Goal: Task Accomplishment & Management: Manage account settings

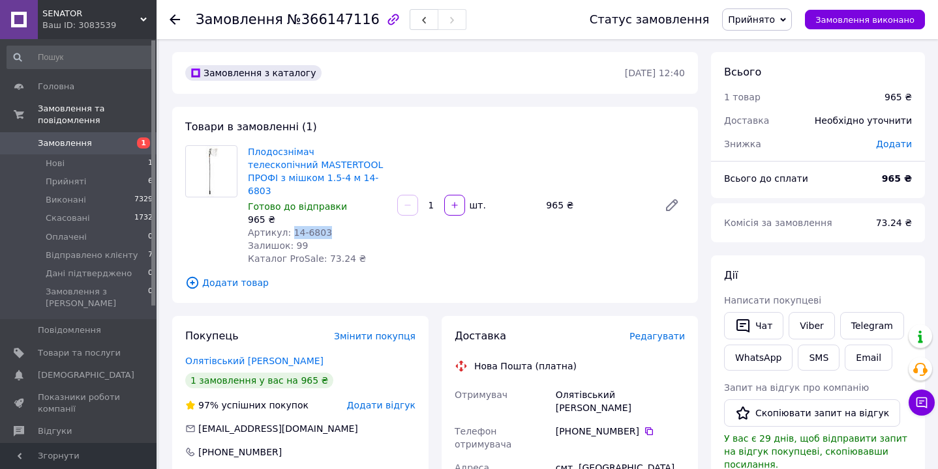
drag, startPoint x: 290, startPoint y: 217, endPoint x: 332, endPoint y: 219, distance: 41.8
click at [332, 226] on div "Артикул: 14-6803" at bounding box center [317, 232] width 139 height 13
copy span "14-6803"
click at [648, 428] on icon at bounding box center [649, 432] width 8 height 8
click at [571, 383] on div "Олятівський Олексій" at bounding box center [620, 401] width 134 height 37
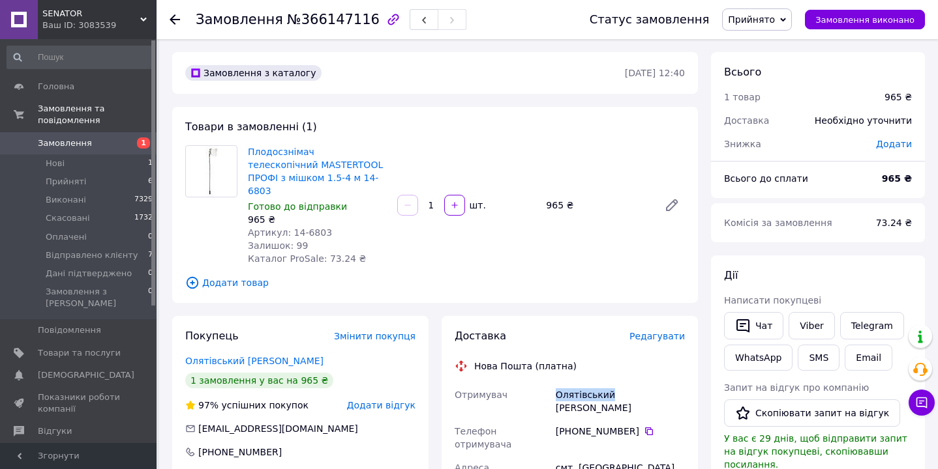
click at [571, 383] on div "Олятівський Олексій" at bounding box center [620, 401] width 134 height 37
copy div "Олятівський"
drag, startPoint x: 576, startPoint y: 428, endPoint x: 638, endPoint y: 429, distance: 62.0
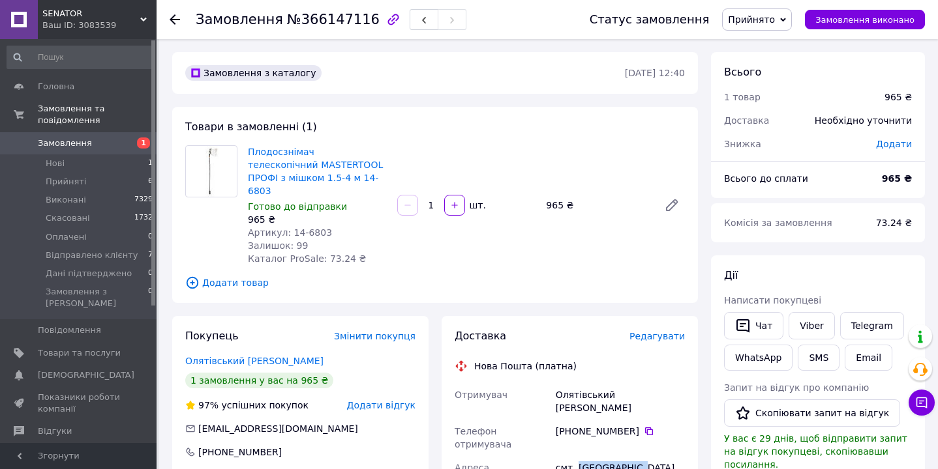
copy div "Стара Синява"
click at [649, 428] on icon at bounding box center [649, 432] width 8 height 8
click at [329, 23] on span "№366147116" at bounding box center [333, 20] width 93 height 16
copy span "366147116"
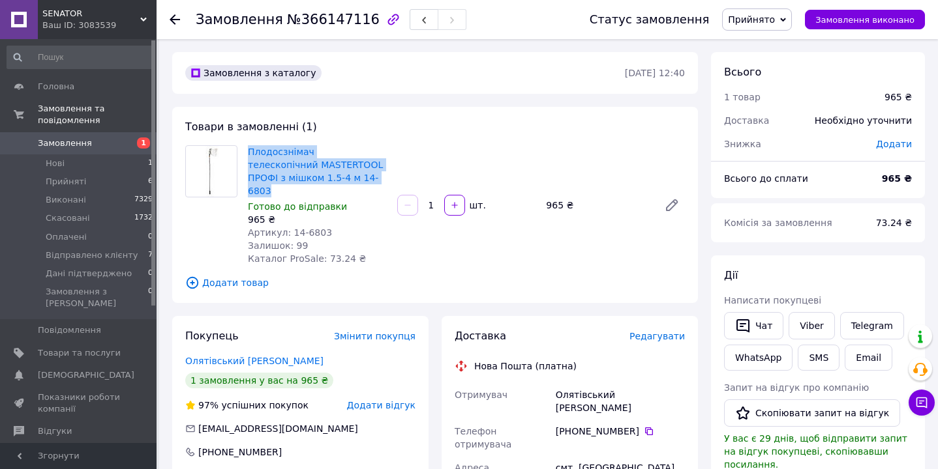
drag, startPoint x: 244, startPoint y: 147, endPoint x: 326, endPoint y: 174, distance: 86.6
click at [326, 174] on div "Плодосзнімач телескопічний MASTERTOOL ПРОФІ з мішком 1.5-4 м 14-6803 Готово до …" at bounding box center [317, 205] width 149 height 125
copy link "Плодосзнімач телескопічний MASTERTOOL ПРОФІ з мішком 1.5-4 м 14-6803"
click at [774, 28] on span "Прийнято" at bounding box center [757, 19] width 70 height 22
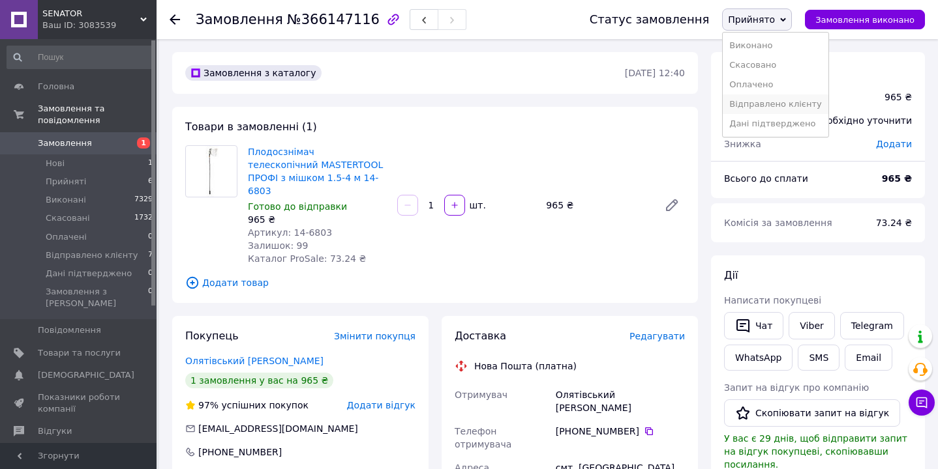
click at [769, 105] on li "Відправлено клієнту" at bounding box center [774, 105] width 105 height 20
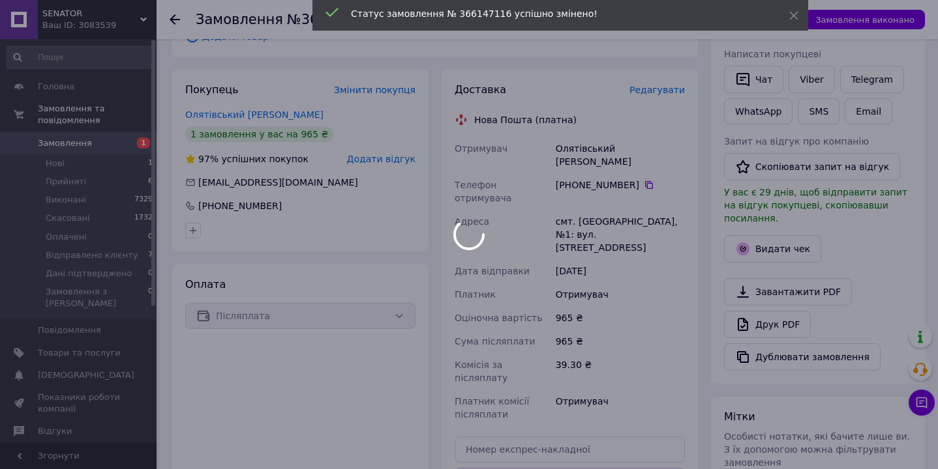
scroll to position [265, 0]
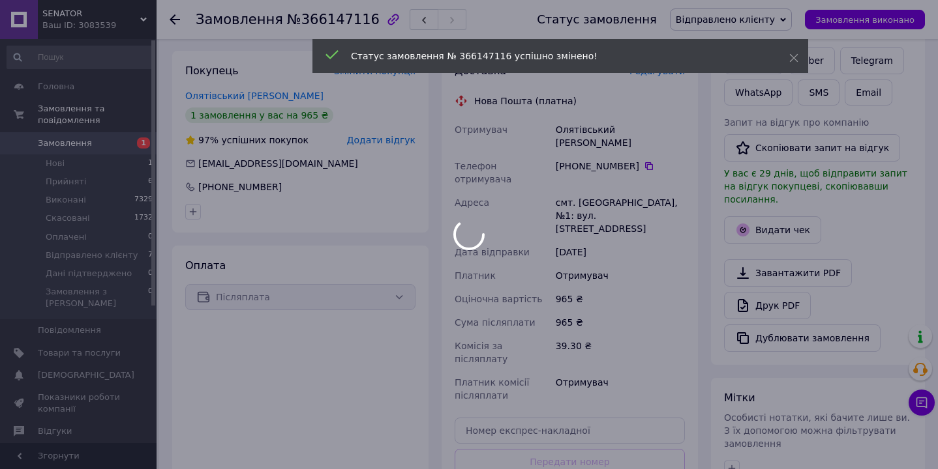
click at [504, 385] on div at bounding box center [469, 234] width 938 height 469
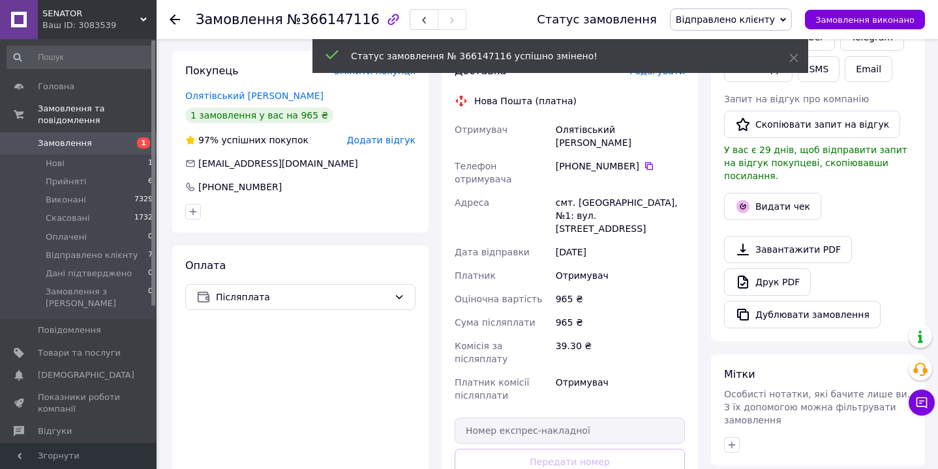
click at [504, 418] on input "text" at bounding box center [569, 431] width 230 height 26
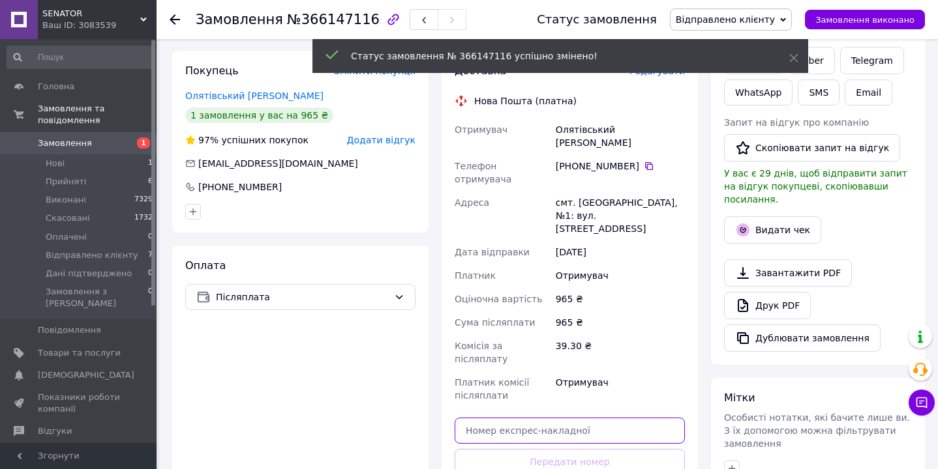
paste input "20451269251290"
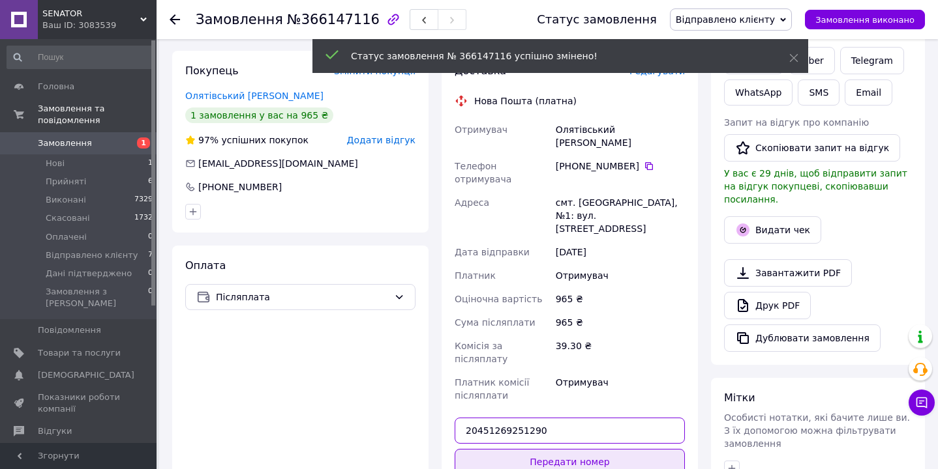
type input "20451269251290"
click at [518, 449] on button "Передати номер" at bounding box center [569, 462] width 230 height 26
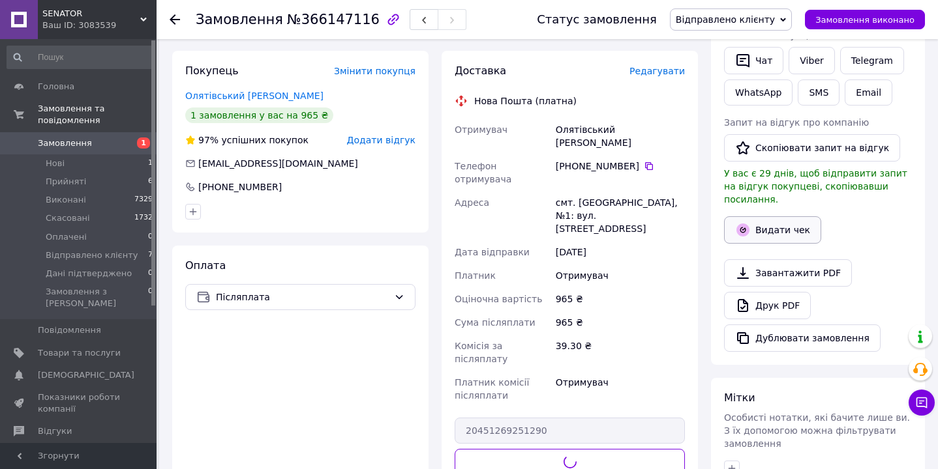
click at [781, 216] on button "Видати чек" at bounding box center [772, 229] width 97 height 27
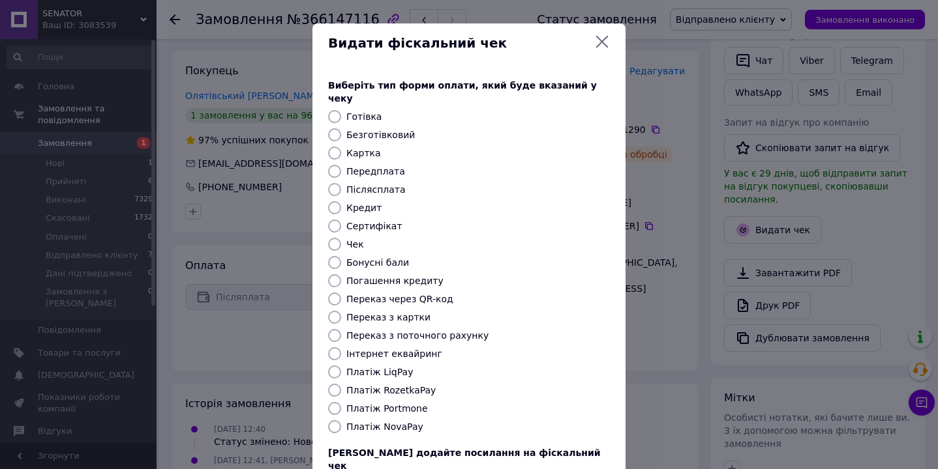
click at [339, 128] on div at bounding box center [334, 134] width 18 height 13
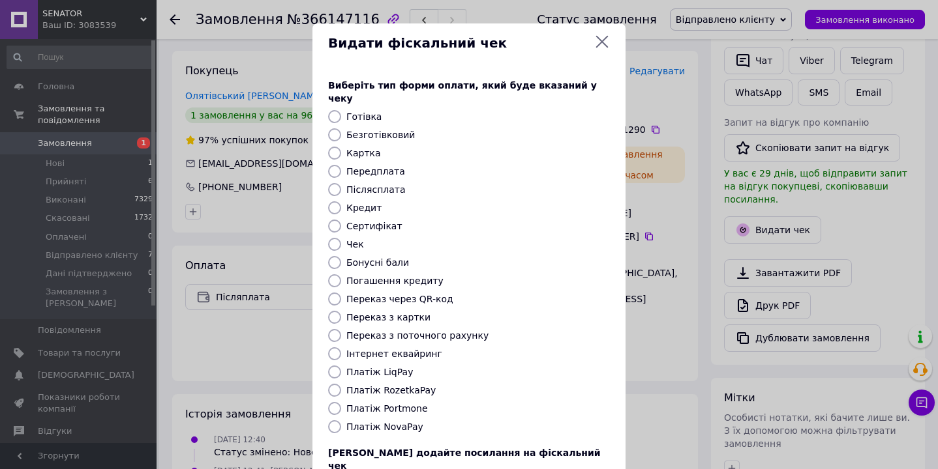
click at [395, 130] on label "Безготівковий" at bounding box center [380, 135] width 68 height 10
click at [341, 128] on input "Безготівковий" at bounding box center [334, 134] width 13 height 13
radio input "true"
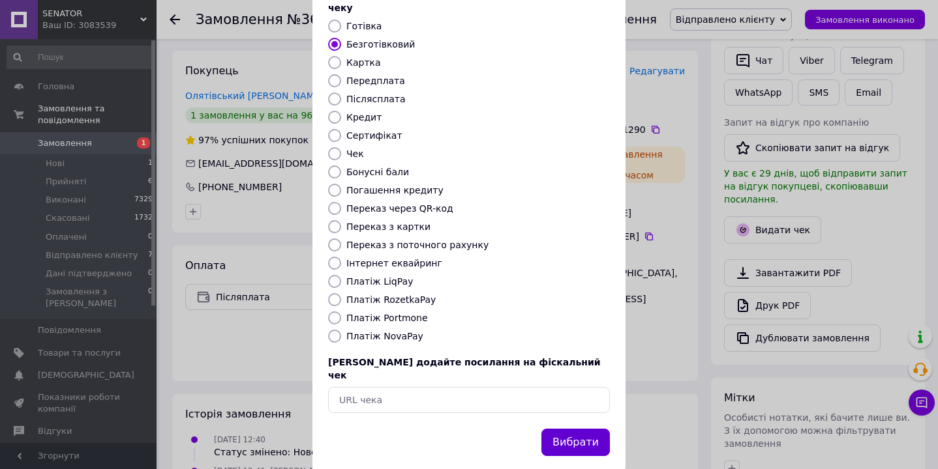
scroll to position [90, 0]
click at [580, 430] on button "Вибрати" at bounding box center [575, 444] width 68 height 28
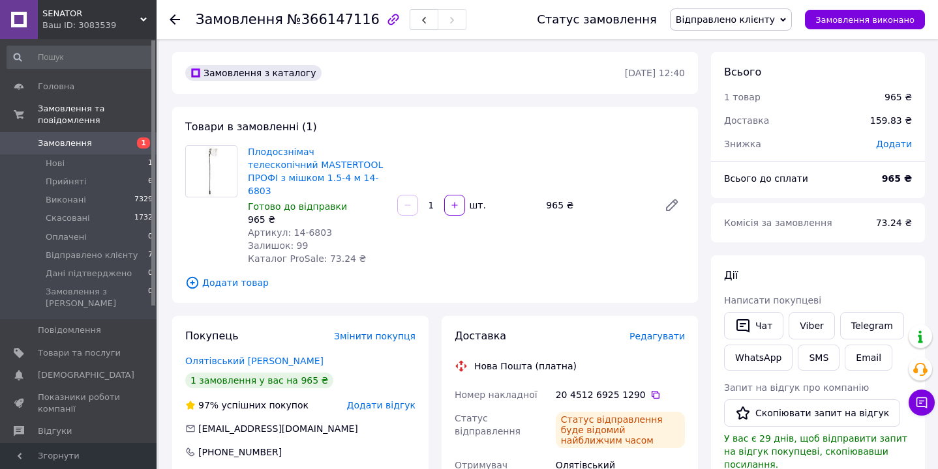
scroll to position [0, 0]
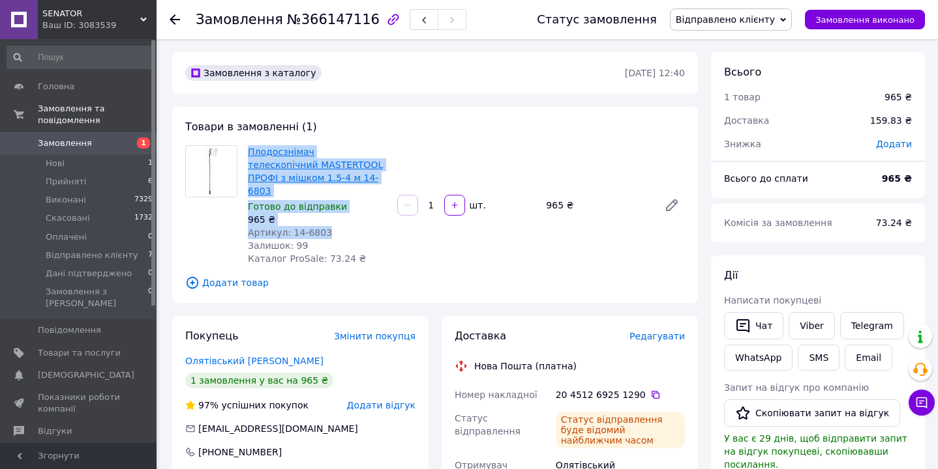
drag, startPoint x: 331, startPoint y: 220, endPoint x: 249, endPoint y: 149, distance: 109.1
click at [249, 149] on div "Плодосзнімач телескопічний MASTERTOOL ПРОФІ з мішком 1.5-4 м 14-6803 Готово до …" at bounding box center [317, 205] width 149 height 125
copy div "Плодосзнімач телескопічний MASTERTOOL ПРОФІ з мішком 1.5-4 м 14-6803 Готово до …"
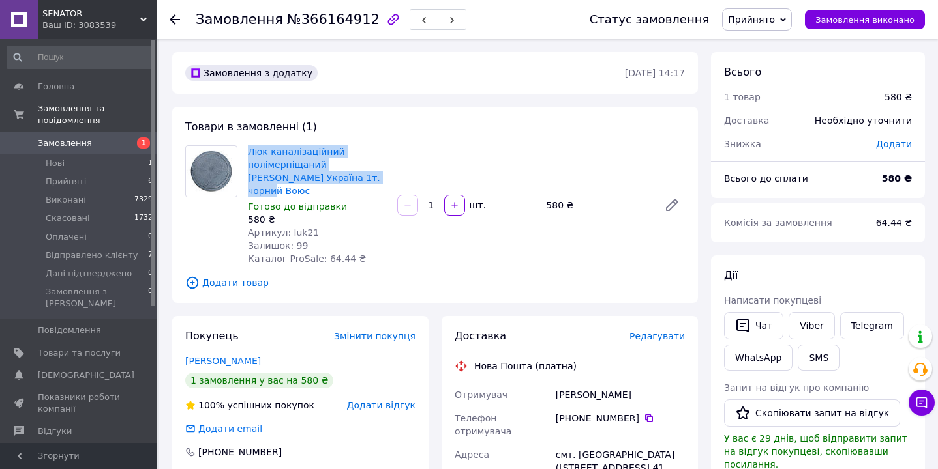
drag, startPoint x: 243, startPoint y: 145, endPoint x: 356, endPoint y: 180, distance: 118.0
click at [356, 180] on div "Люк каналізаційний полімерпіщаний садовий Україна 1т. чорний Воюс Готово до від…" at bounding box center [317, 205] width 149 height 125
copy link "Люк каналізаційний полімерпіщаний садовий Україна 1т. чорний Воюс"
click at [301, 159] on link "Люк каналізаційний полімерпіщаний садовий Україна 1т. чорний Воюс" at bounding box center [314, 172] width 132 height 50
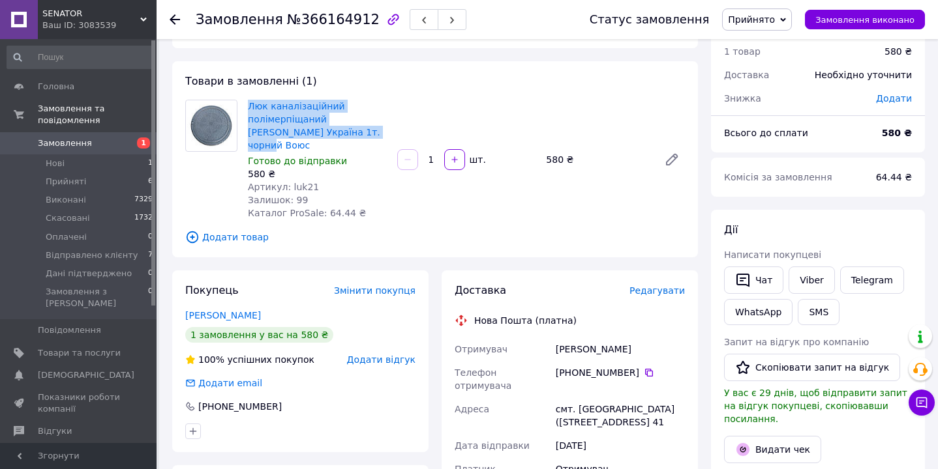
scroll to position [92, 0]
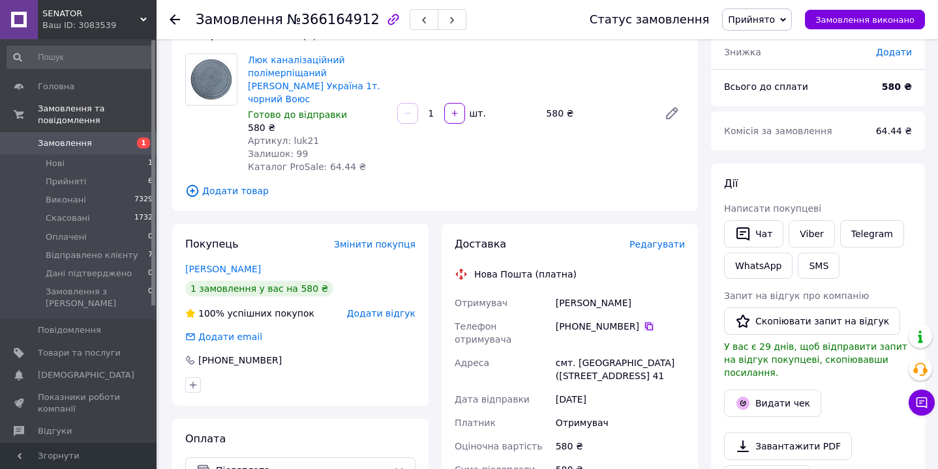
click at [647, 321] on icon at bounding box center [649, 326] width 10 height 10
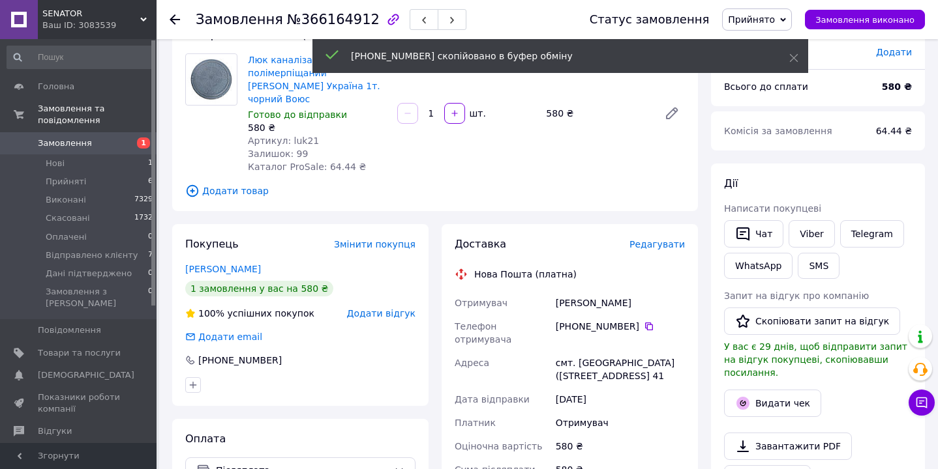
click at [573, 291] on div "Гусар Карина" at bounding box center [620, 302] width 134 height 23
copy div "Гусар"
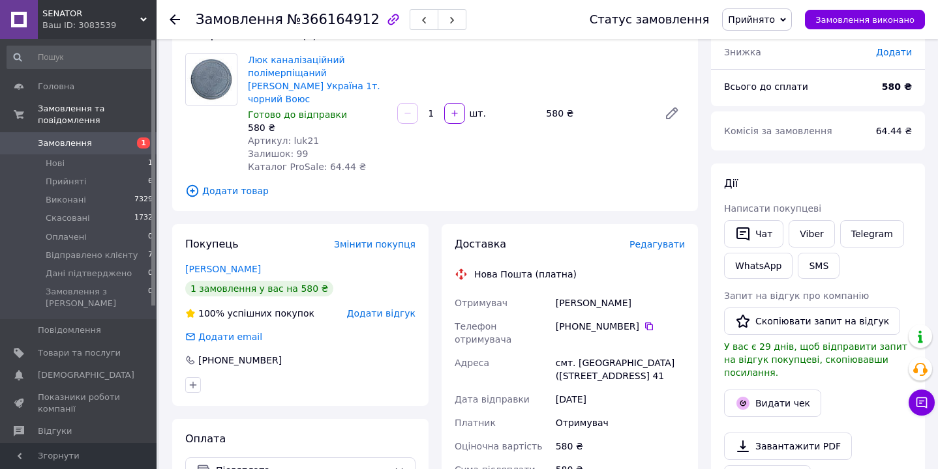
click at [591, 351] on div "смт. Новопокровка (Дніпропетровська обл., Дніпровський р-н.), Весняна вул., буд…" at bounding box center [620, 369] width 134 height 37
copy div "Новопокровка"
click at [658, 362] on div "смт. Новопокровка (Дніпропетровська обл., Дніпровський р-н.), Весняна вул., буд…" at bounding box center [620, 369] width 134 height 37
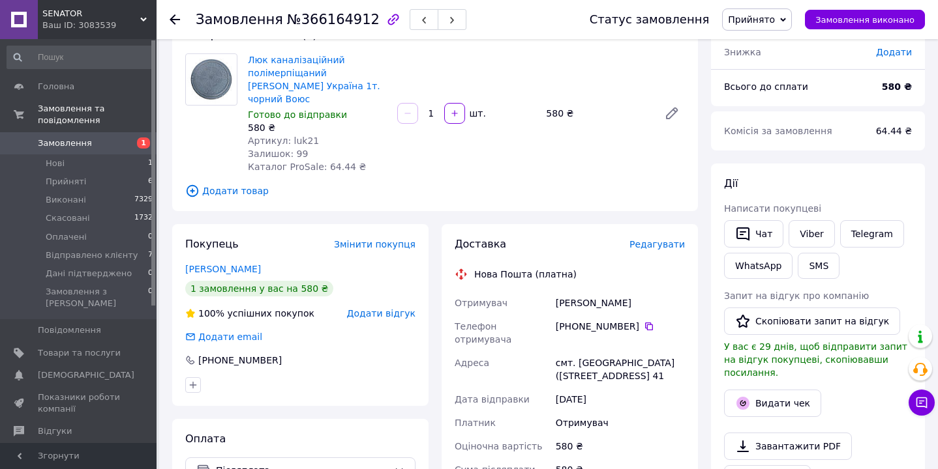
copy div "Весняна"
click at [316, 17] on span "№366164912" at bounding box center [333, 20] width 93 height 16
copy span "366164912"
drag, startPoint x: 245, startPoint y: 55, endPoint x: 365, endPoint y: 82, distance: 123.6
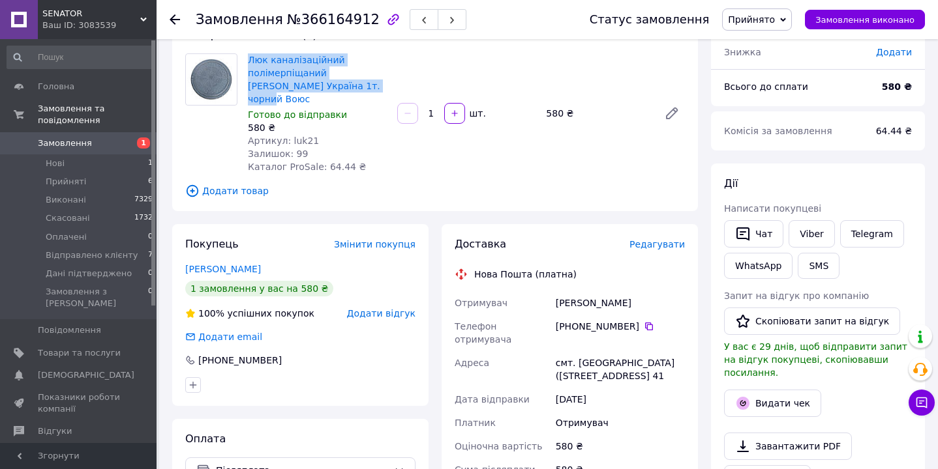
click at [365, 82] on div "Люк каналізаційний полімерпіщаний садовий Україна 1т. чорний Воюс Готово до від…" at bounding box center [317, 113] width 149 height 125
copy link "Люк каналізаційний полімерпіщаний садовий Україна 1т. чорний Воюс"
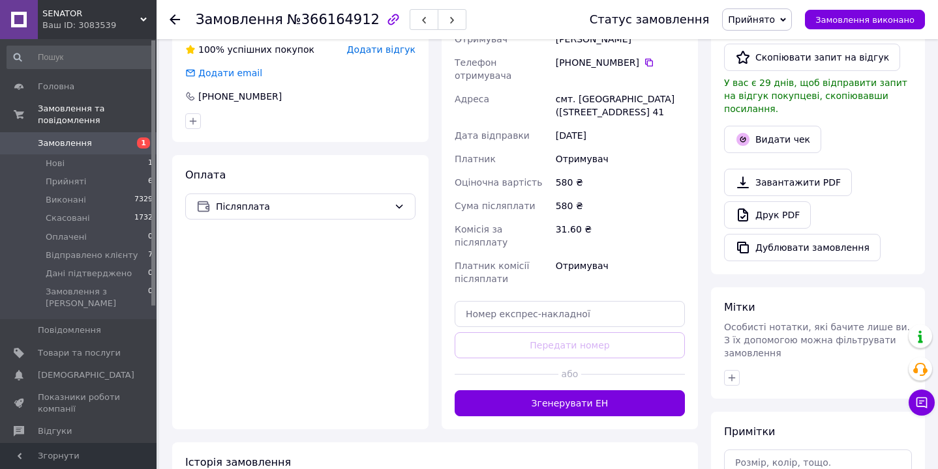
scroll to position [374, 0]
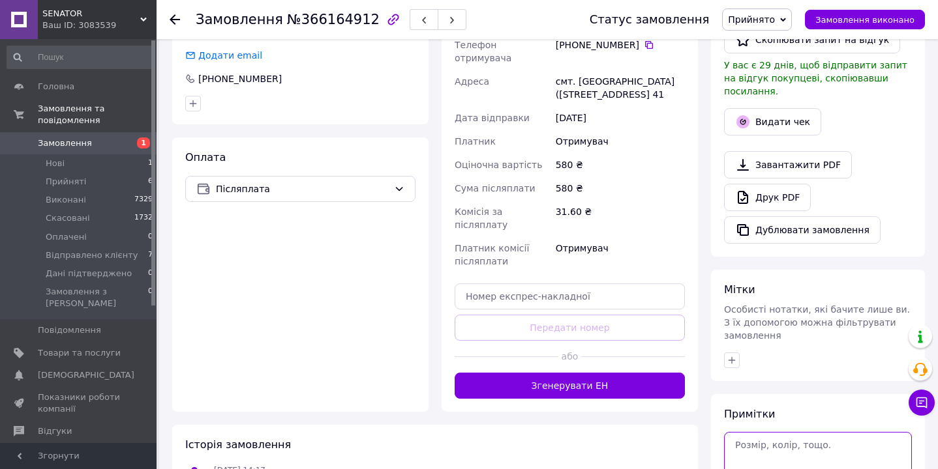
click at [825, 440] on textarea at bounding box center [818, 460] width 188 height 56
paste textarea "20451269252646"
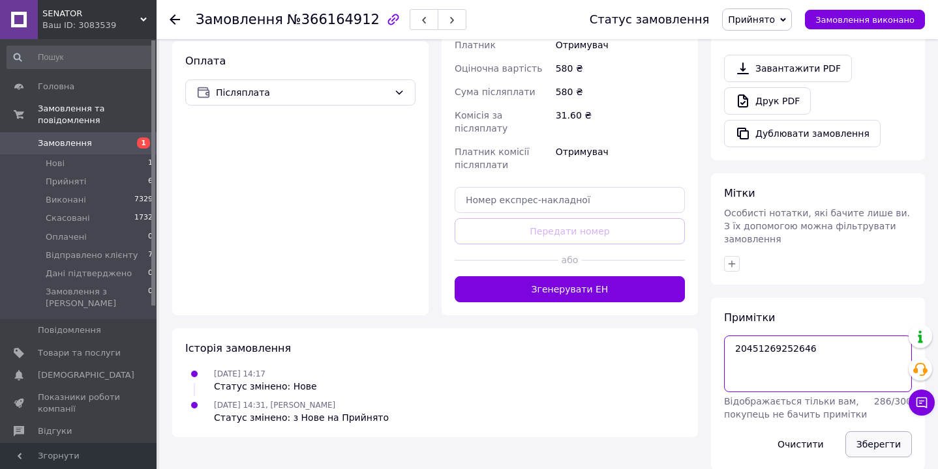
scroll to position [469, 0]
type textarea "20451269252646"
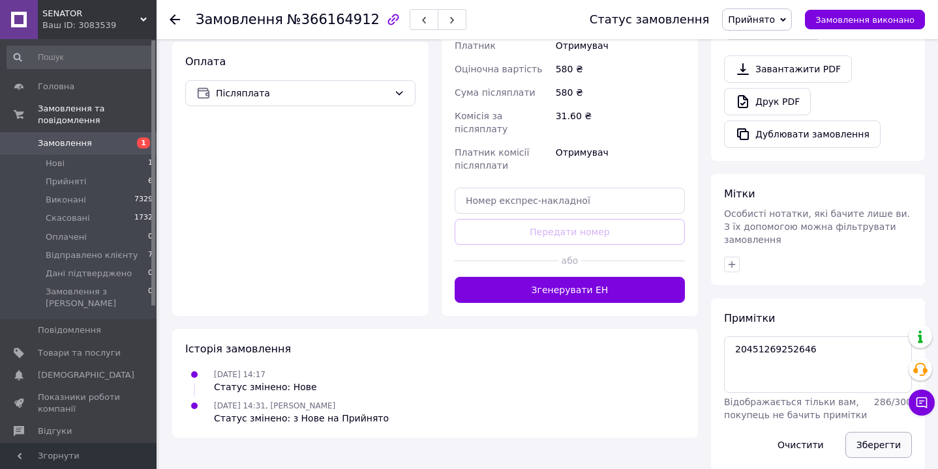
click at [876, 432] on button "Зберегти" at bounding box center [878, 445] width 67 height 26
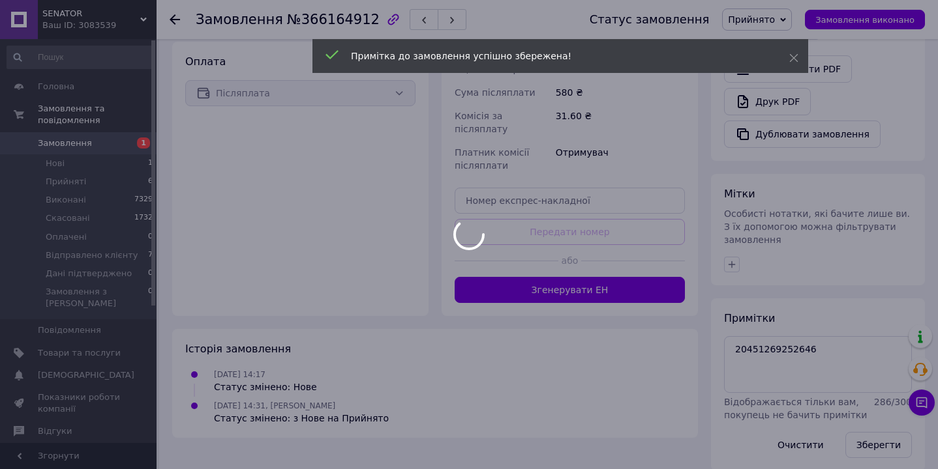
scroll to position [468, 0]
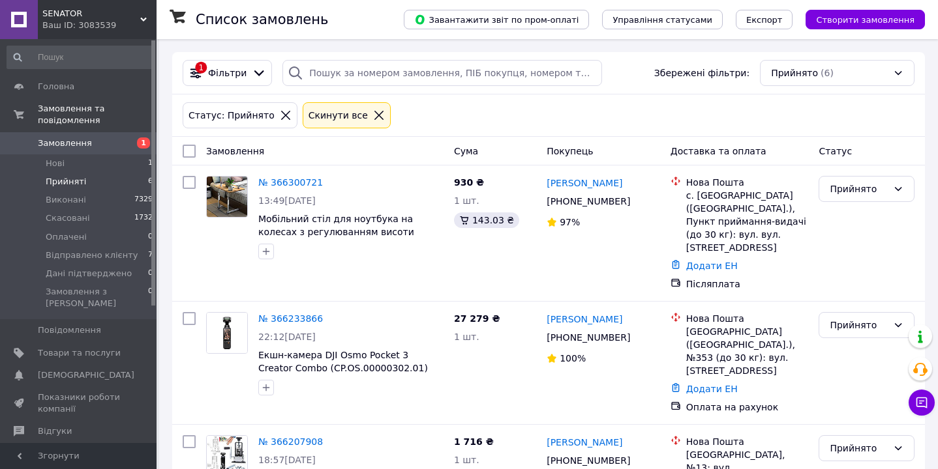
scroll to position [64, 0]
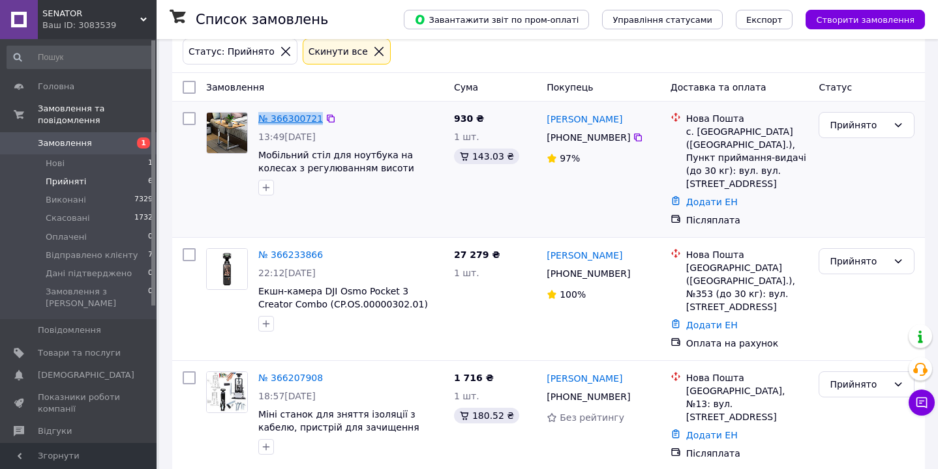
click at [274, 120] on link "№ 366300721" at bounding box center [290, 118] width 65 height 10
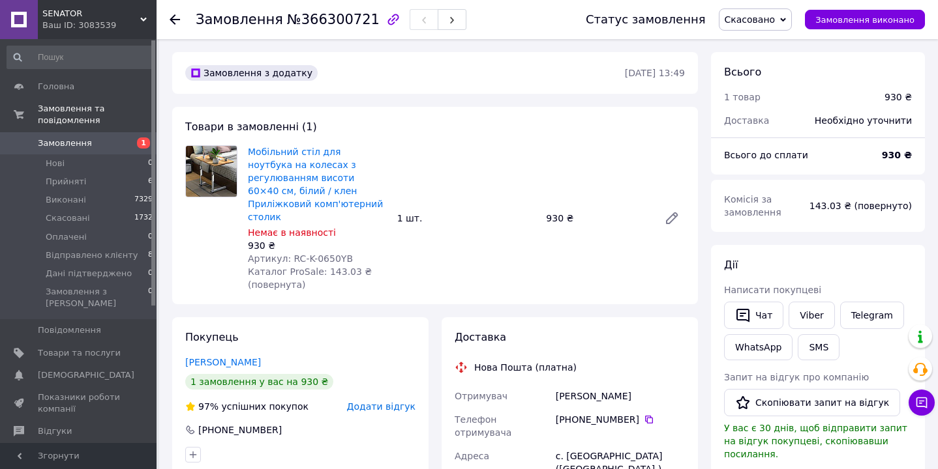
click at [180, 16] on div at bounding box center [183, 19] width 26 height 39
click at [171, 16] on icon at bounding box center [175, 19] width 10 height 10
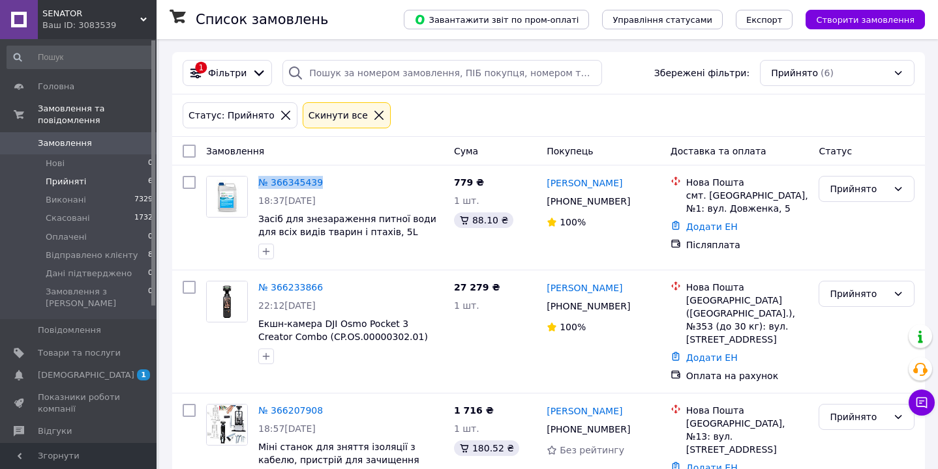
click at [86, 46] on input at bounding box center [80, 57] width 147 height 23
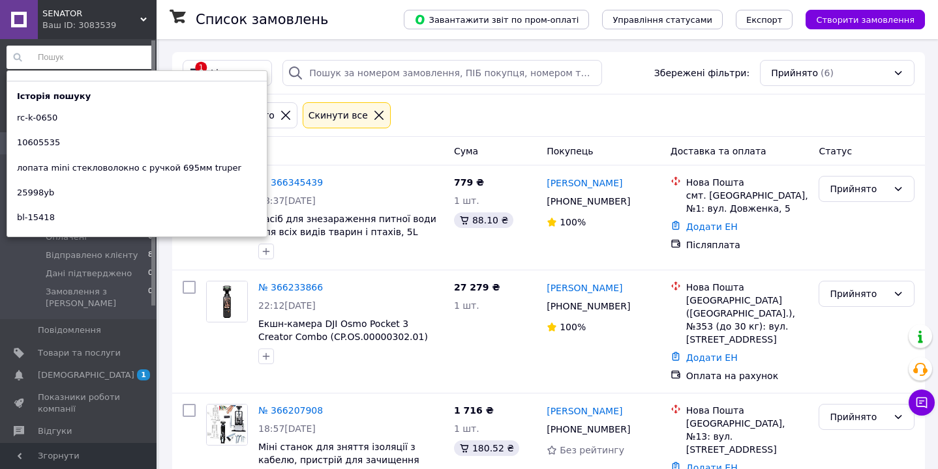
paste input "voys17"
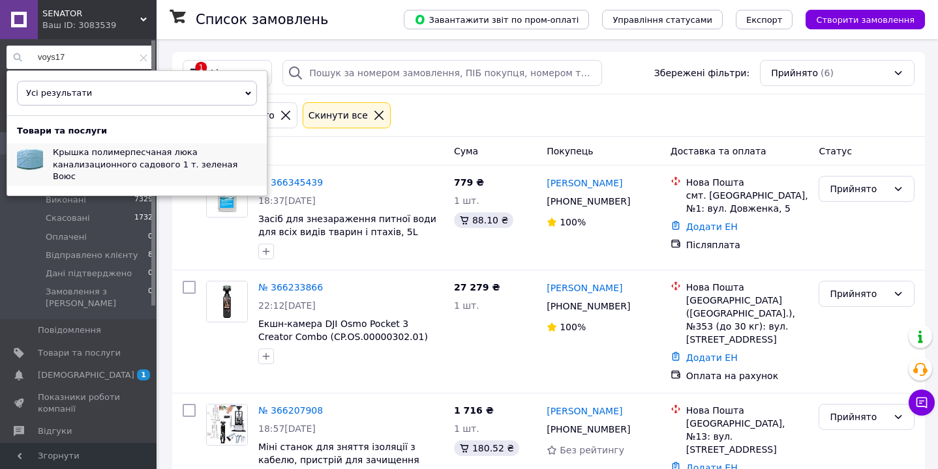
type input "voys17"
click at [99, 152] on span "Крышка полимерпесчаная люка канализационного садового 1 т. зеленая Воюс" at bounding box center [145, 163] width 185 height 33
click at [107, 148] on span "Крышка полимерпесчаная люка канализационного садового 1 т. зеленая Воюс" at bounding box center [145, 163] width 185 height 33
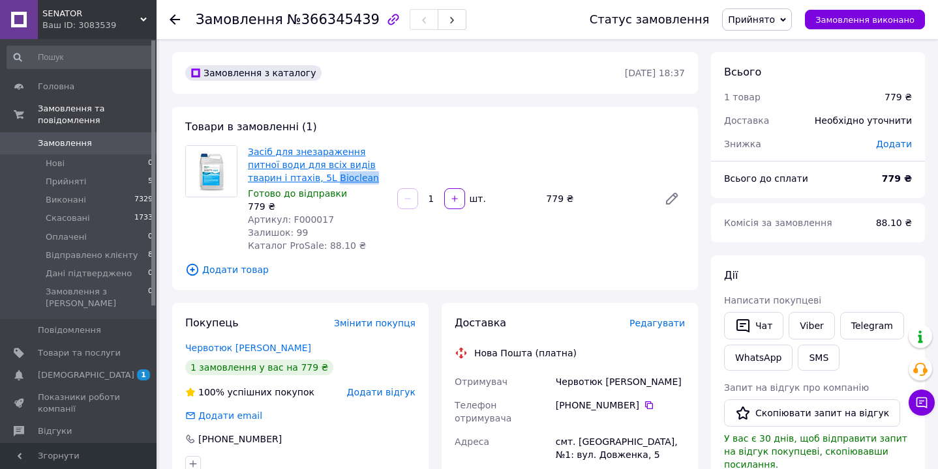
drag, startPoint x: 335, startPoint y: 177, endPoint x: 293, endPoint y: 179, distance: 42.4
click at [293, 179] on span "Засіб для знезараження питної води для всіх видів тварин і птахів, 5L Bioclean" at bounding box center [317, 164] width 139 height 39
copy link "Bioclean"
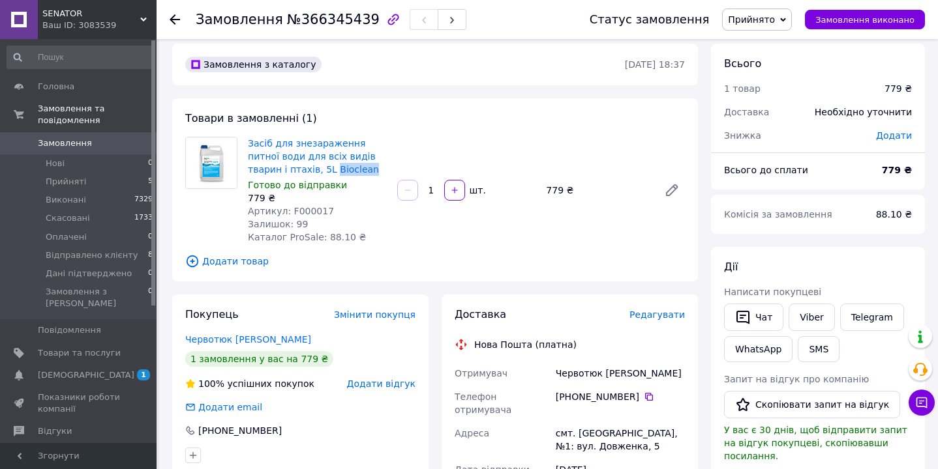
scroll to position [156, 0]
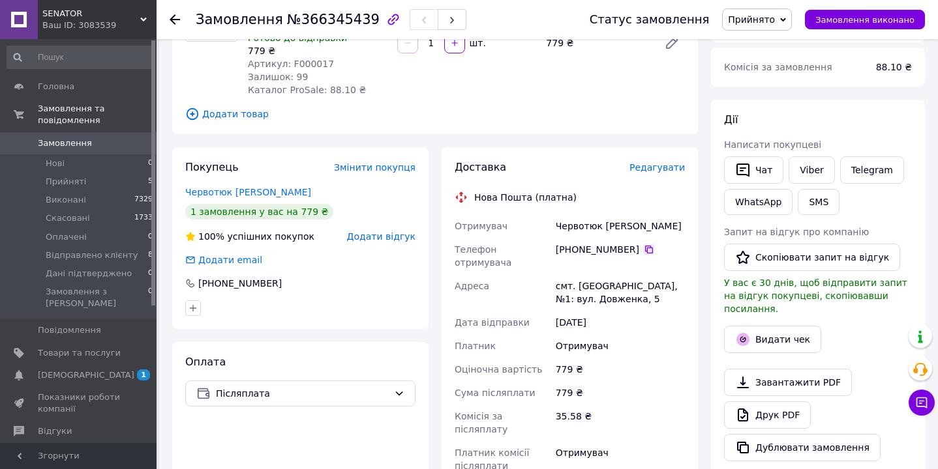
click at [649, 250] on icon at bounding box center [649, 250] width 10 height 10
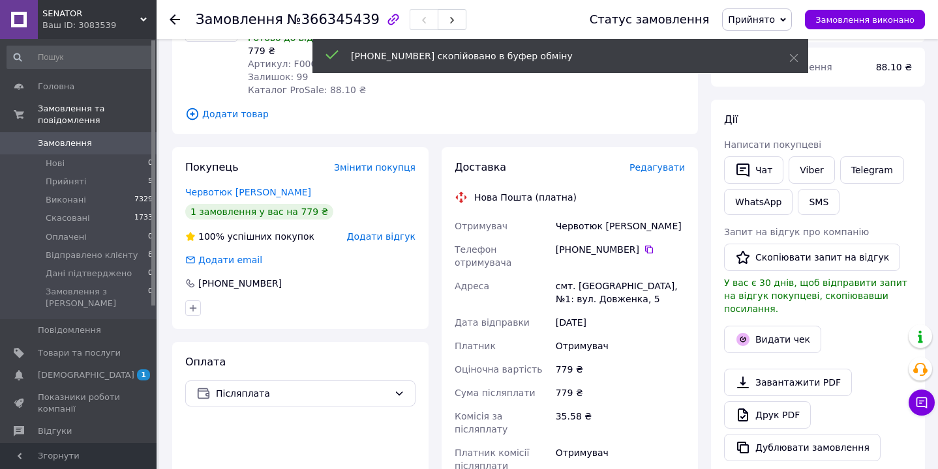
click at [586, 222] on div "Червотюк [PERSON_NAME]" at bounding box center [620, 226] width 134 height 23
copy div "Червотюк"
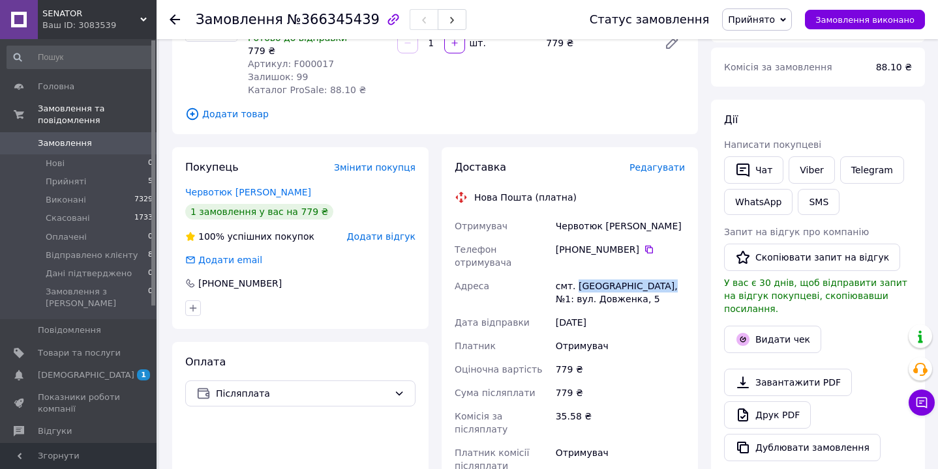
drag, startPoint x: 578, startPoint y: 270, endPoint x: 657, endPoint y: 276, distance: 79.1
click at [657, 276] on div "смт. [GEOGRAPHIC_DATA], №1: вул. Довженка, 5" at bounding box center [620, 293] width 134 height 37
copy div "Нові Білокоровичі,"
click at [650, 248] on icon at bounding box center [649, 250] width 10 height 10
click at [310, 22] on span "№366345439" at bounding box center [333, 20] width 93 height 16
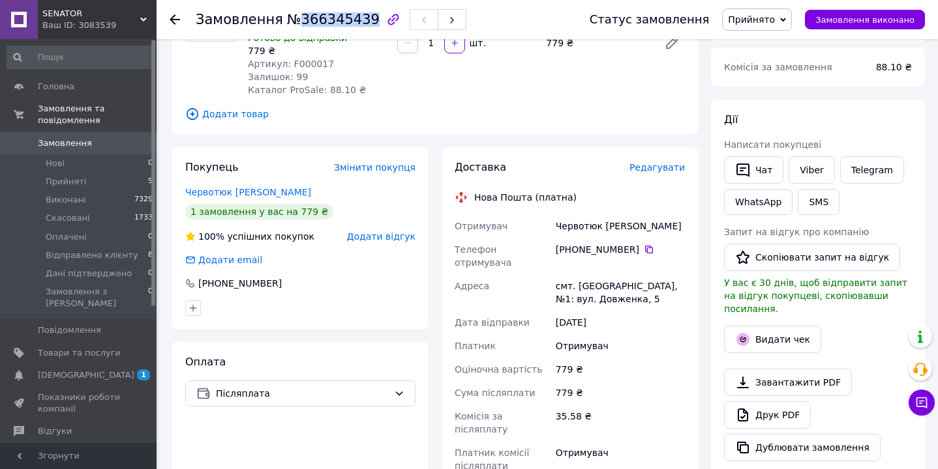
click at [310, 22] on span "№366345439" at bounding box center [333, 20] width 93 height 16
copy span "366345439"
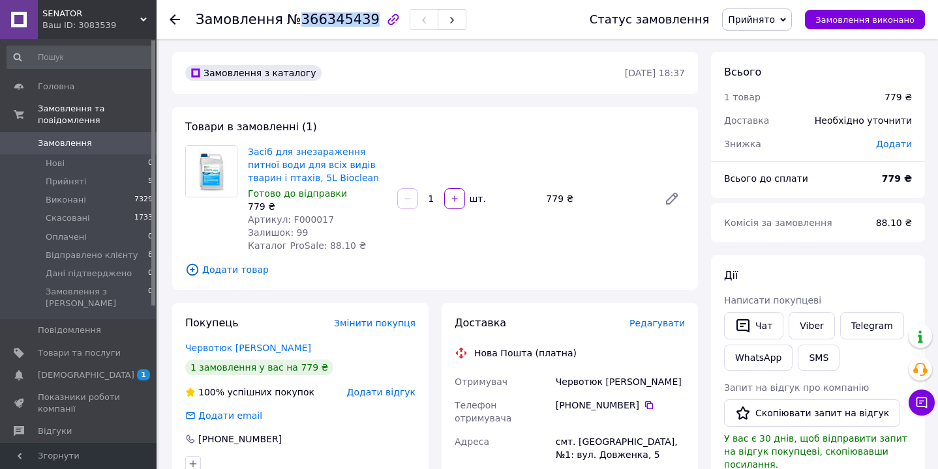
scroll to position [0, 0]
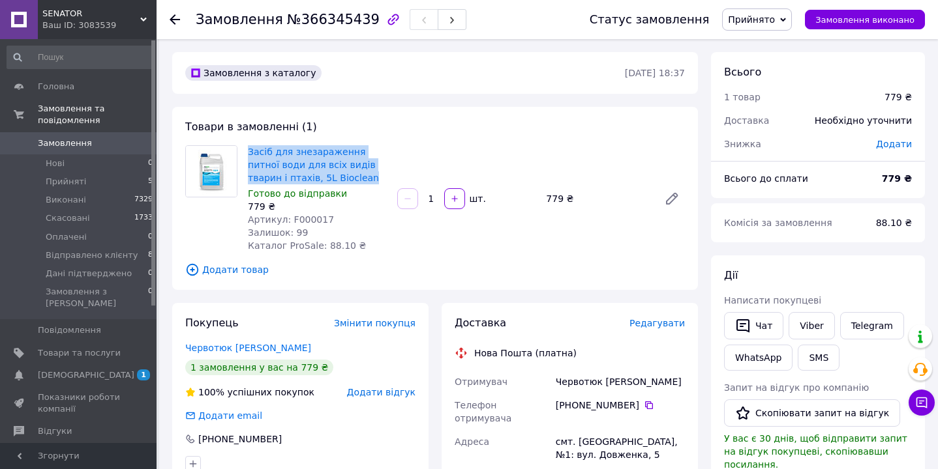
drag, startPoint x: 243, startPoint y: 141, endPoint x: 350, endPoint y: 175, distance: 112.0
click at [350, 175] on div "Товари в замовленні (1) Засіб для знезараження питної води для всіх видів твари…" at bounding box center [435, 198] width 526 height 183
copy div "Засіб для знезараження питної води для всіх видів тварин і птахів, 5L Bioclean"
click at [767, 14] on span "Прийнято" at bounding box center [751, 19] width 47 height 10
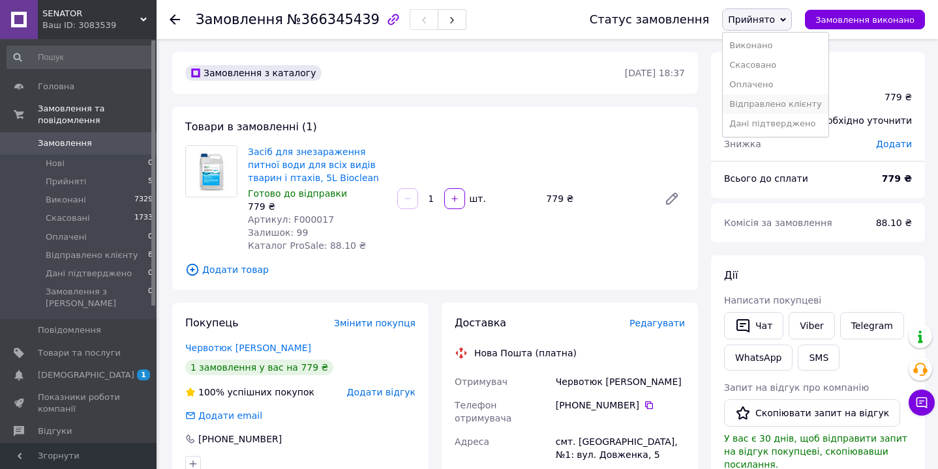
click at [767, 102] on li "Відправлено клієнту" at bounding box center [774, 105] width 105 height 20
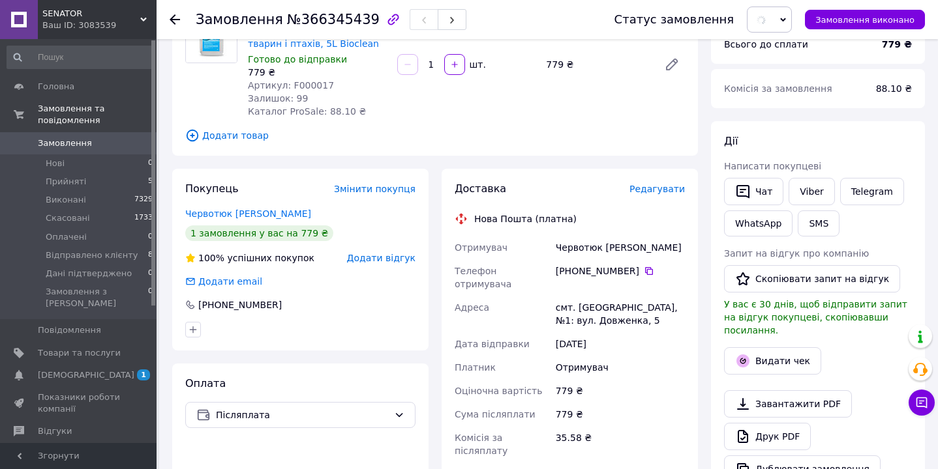
scroll to position [282, 0]
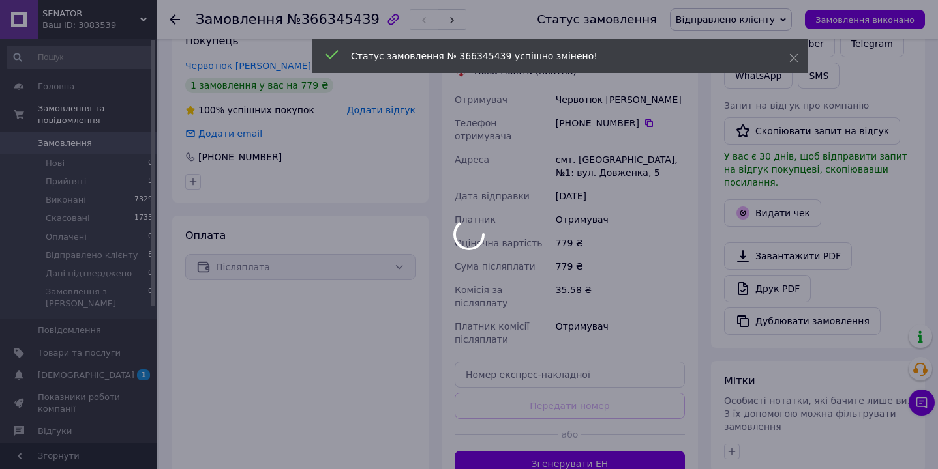
click at [535, 357] on div at bounding box center [469, 234] width 938 height 469
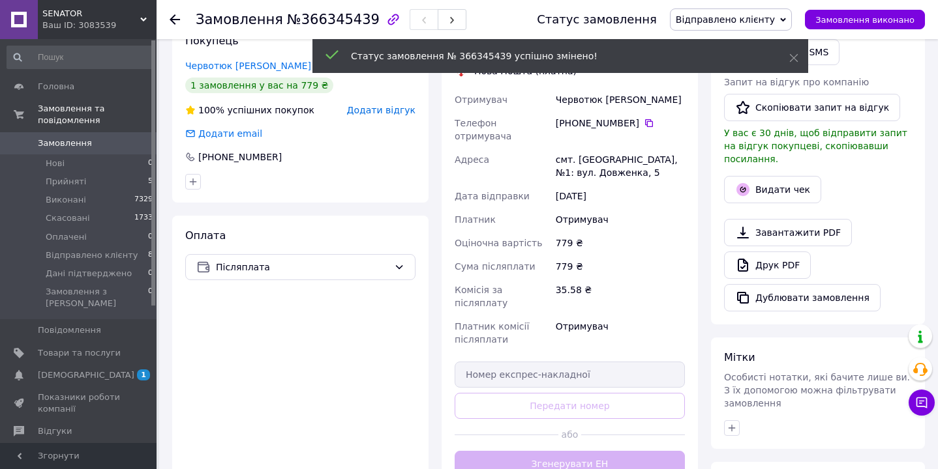
click at [533, 362] on input "text" at bounding box center [569, 375] width 230 height 26
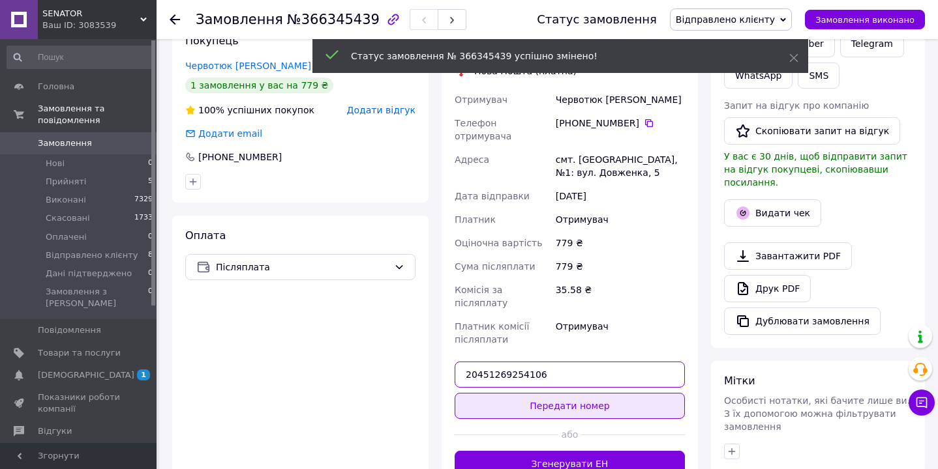
type input "20451269254106"
click at [543, 393] on button "Передати номер" at bounding box center [569, 406] width 230 height 26
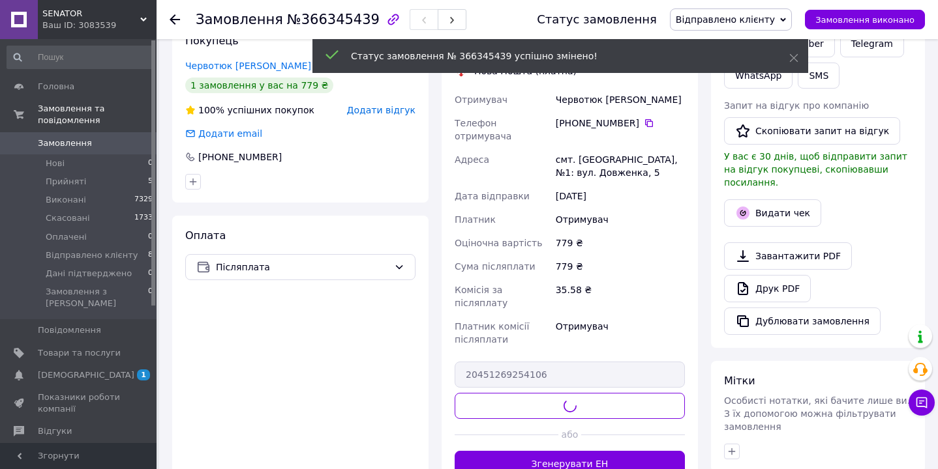
click at [761, 215] on div "Видати чек" at bounding box center [817, 216] width 193 height 38
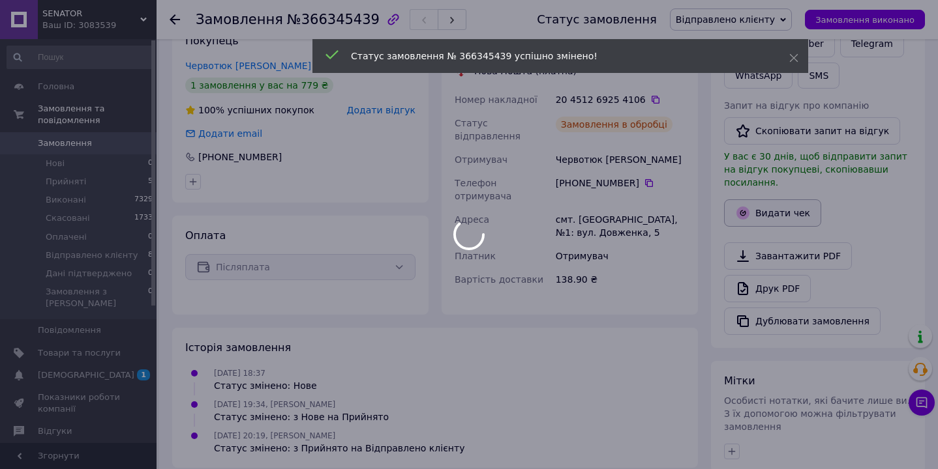
click at [761, 207] on button "Видати чек" at bounding box center [772, 213] width 97 height 27
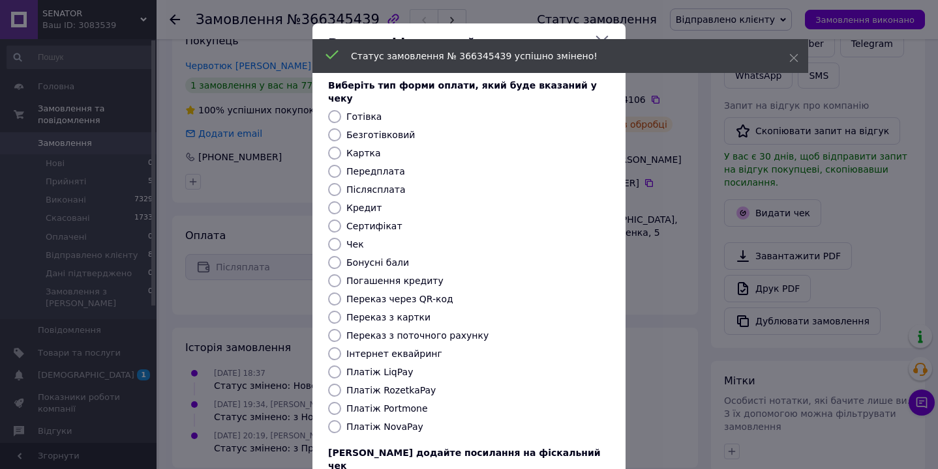
click at [764, 205] on div "Видати фіскальний чек Виберіть тип форми оплати, який буде вказаний у чеку Готі…" at bounding box center [469, 293] width 938 height 586
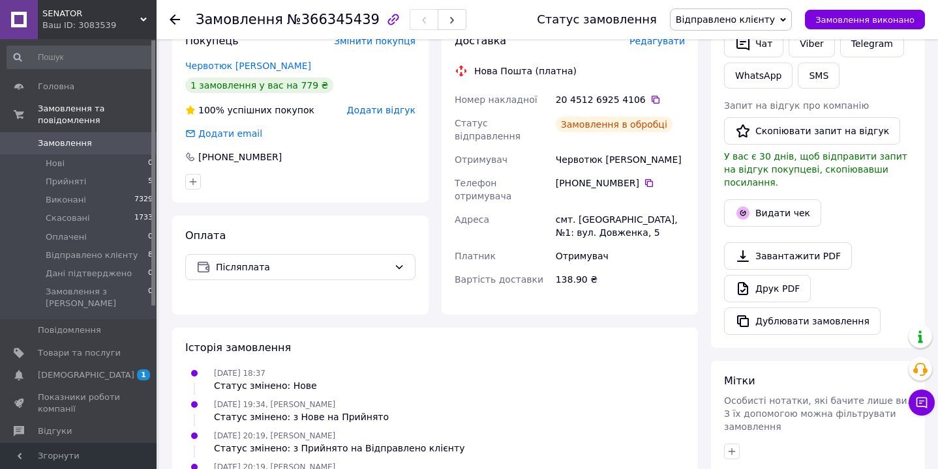
click at [764, 205] on body "SENATOR Ваш ID: 3083539 Сайт SENATOR [PERSON_NAME] покупця Перевірити стан сист…" at bounding box center [469, 195] width 938 height 954
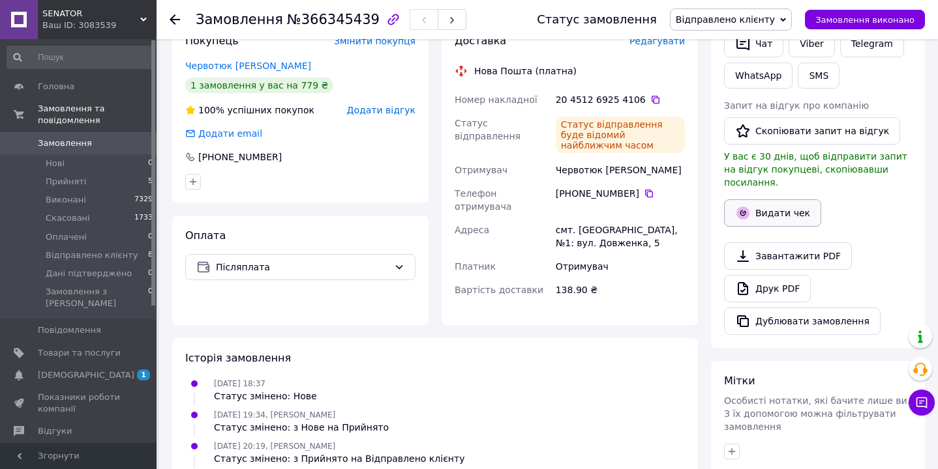
click at [767, 205] on button "Видати чек" at bounding box center [772, 213] width 97 height 27
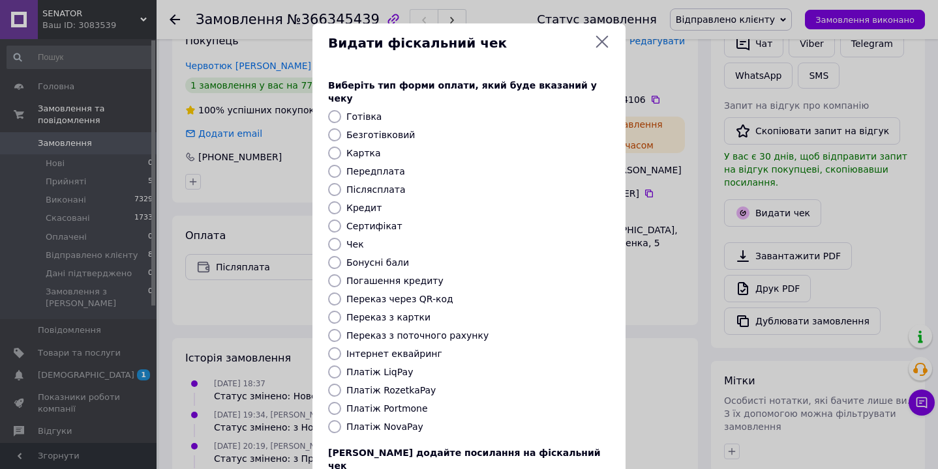
click at [397, 130] on label "Безготівковий" at bounding box center [380, 135] width 68 height 10
click at [341, 128] on input "Безготівковий" at bounding box center [334, 134] width 13 height 13
radio input "true"
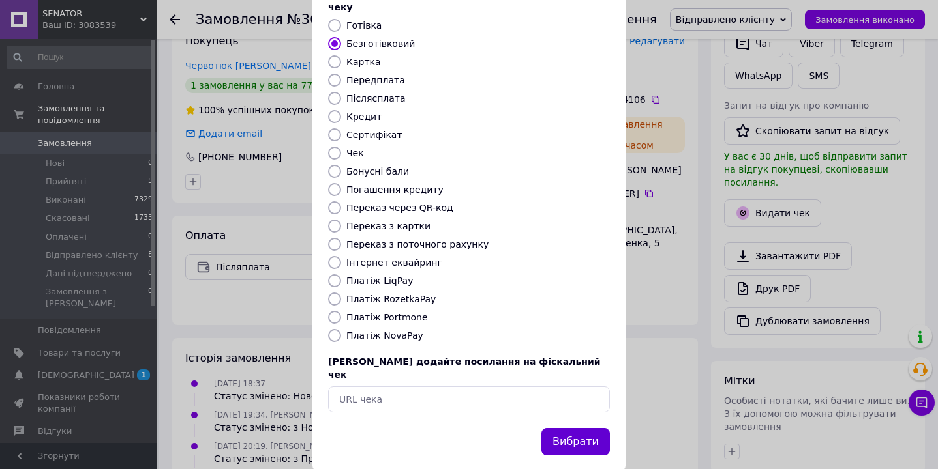
click at [586, 428] on button "Вибрати" at bounding box center [575, 442] width 68 height 28
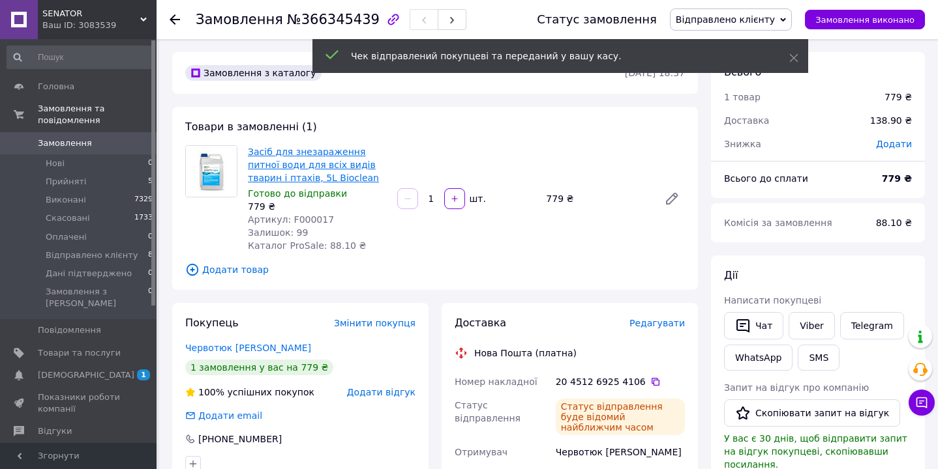
scroll to position [0, 0]
drag, startPoint x: 345, startPoint y: 168, endPoint x: 312, endPoint y: 168, distance: 33.3
drag, startPoint x: 314, startPoint y: 156, endPoint x: 336, endPoint y: 177, distance: 30.0
click at [336, 177] on div "Засіб для знезараження питної води для всіх видів тварин і птахів, 5L Bioclean …" at bounding box center [317, 199] width 149 height 112
copy link "Засіб для знезараження питної води для всіх видів тварин і птахів, 5L Bioclean"
